Goal: Transaction & Acquisition: Purchase product/service

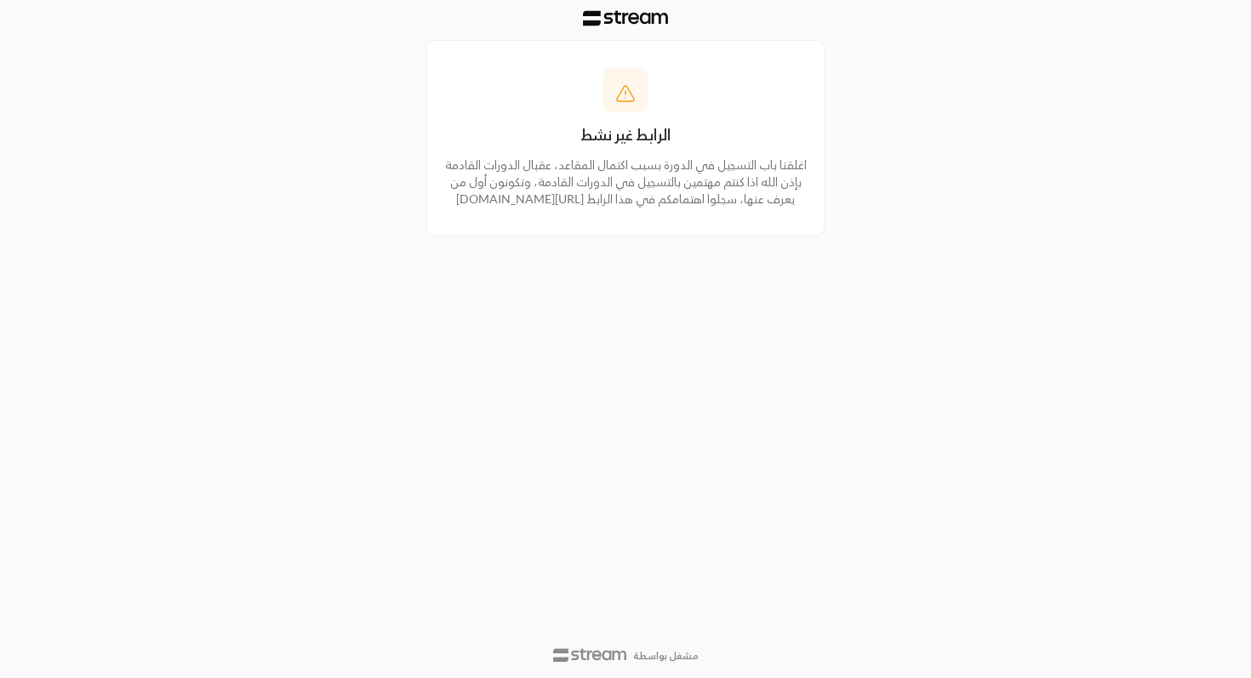
drag, startPoint x: 800, startPoint y: 165, endPoint x: 734, endPoint y: 235, distance: 95.7
click at [734, 235] on div "الرابط غير نشط اغلقنا باب التسجيل في الدورة بسبب اكتمال المقاعد، عقبال الدورات …" at bounding box center [625, 138] width 398 height 196
copy div "اغلقنا باب التسجيل في الدورة بسبب اكتمال المقاعد، عقبال الدورات القادمة بإذن ال…"
